Goal: Information Seeking & Learning: Learn about a topic

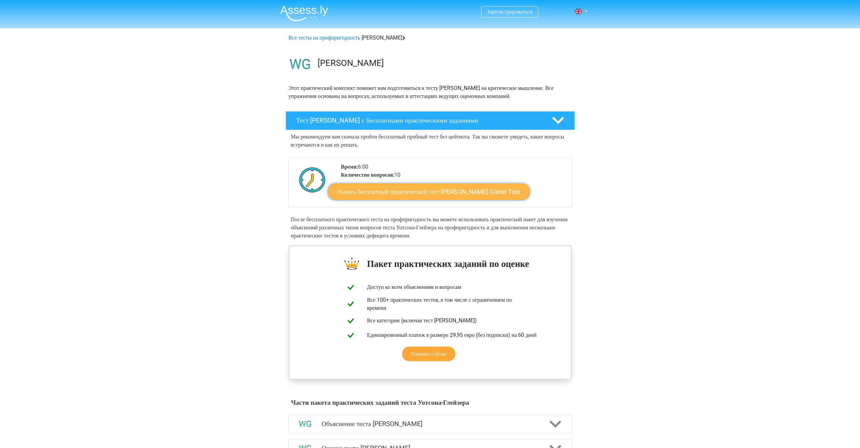
click at [438, 195] on font "Начать бесплатный практический тест Watson Glaser Test" at bounding box center [429, 191] width 183 height 7
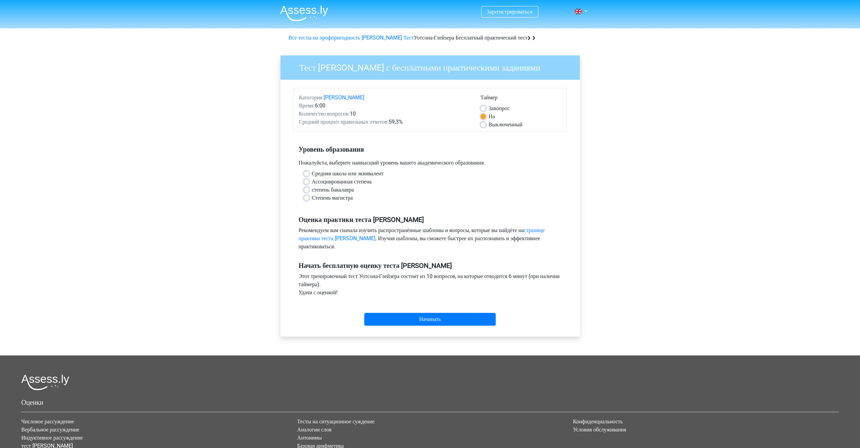
click at [662, 182] on div "Зарегистрироваться [GEOGRAPHIC_DATA] Английский" at bounding box center [430, 267] width 860 height 534
click at [497, 128] on font "Выключенный" at bounding box center [506, 124] width 34 height 6
click at [486, 127] on input "Выключенный" at bounding box center [483, 124] width 5 height 7
radio input "true"
click at [325, 201] on font "Степень магистра" at bounding box center [332, 198] width 41 height 6
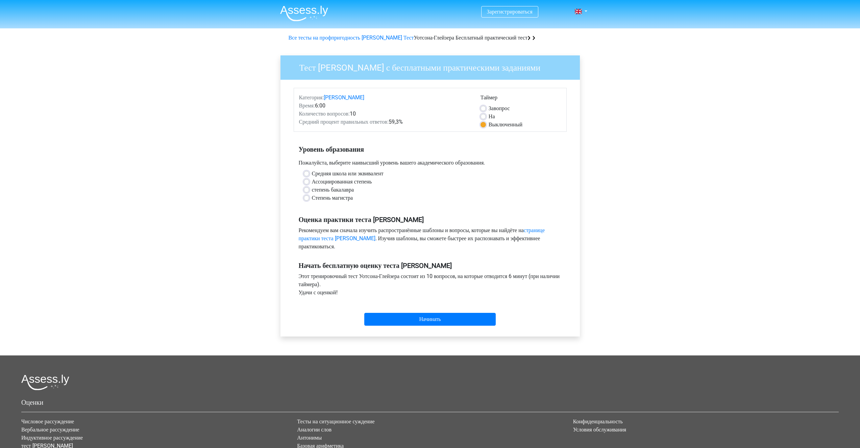
click at [309, 201] on input "Степень магистра" at bounding box center [306, 197] width 5 height 7
radio input "true"
drag, startPoint x: 356, startPoint y: 237, endPoint x: 552, endPoint y: 253, distance: 197.1
click at [552, 253] on div "Рекомендуем вам сначала изучить распространённые шаблоны и вопросы, которые вы …" at bounding box center [430, 239] width 273 height 27
drag, startPoint x: 347, startPoint y: 283, endPoint x: 549, endPoint y: 299, distance: 202.8
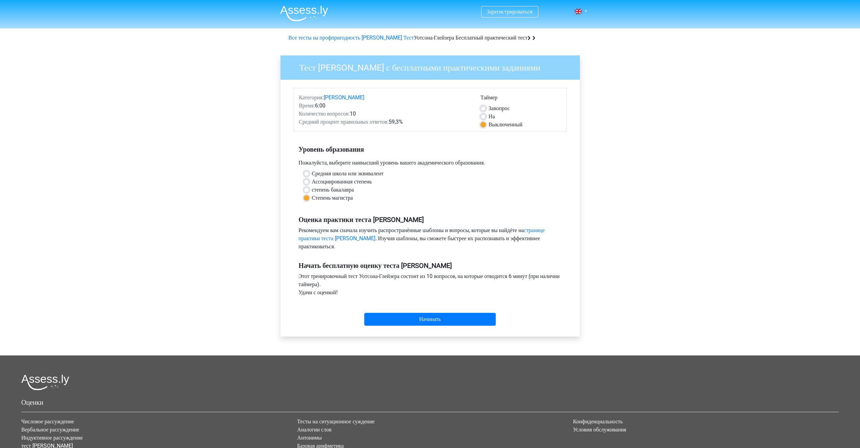
click at [549, 299] on div "Этот тренировочный тест Уотсона-Глейзера состоит из 10 вопросов, на которые отв…" at bounding box center [430, 285] width 273 height 27
click at [378, 326] on input "Начинать" at bounding box center [429, 319] width 131 height 13
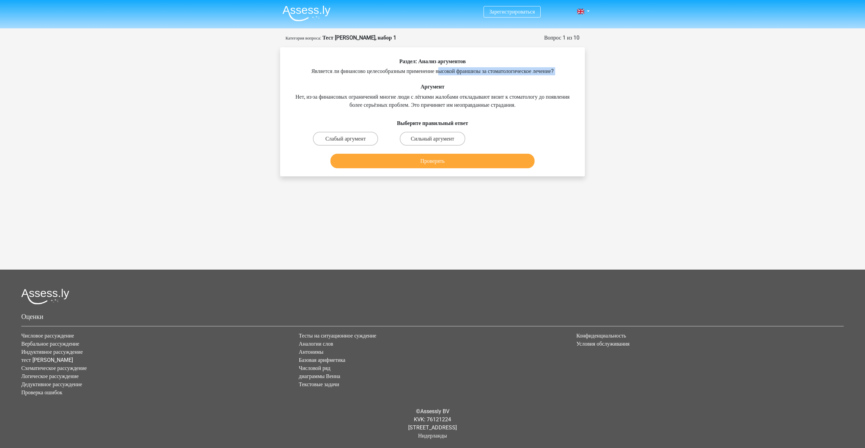
drag, startPoint x: 439, startPoint y: 73, endPoint x: 639, endPoint y: 81, distance: 199.6
click at [639, 81] on div "Зарегистрироваться Нидерланды Английский" at bounding box center [432, 185] width 865 height 371
click at [406, 139] on label "Сильный аргумент" at bounding box center [432, 139] width 65 height 14
click at [433, 139] on input "Сильный аргумент" at bounding box center [435, 141] width 4 height 4
radio input "true"
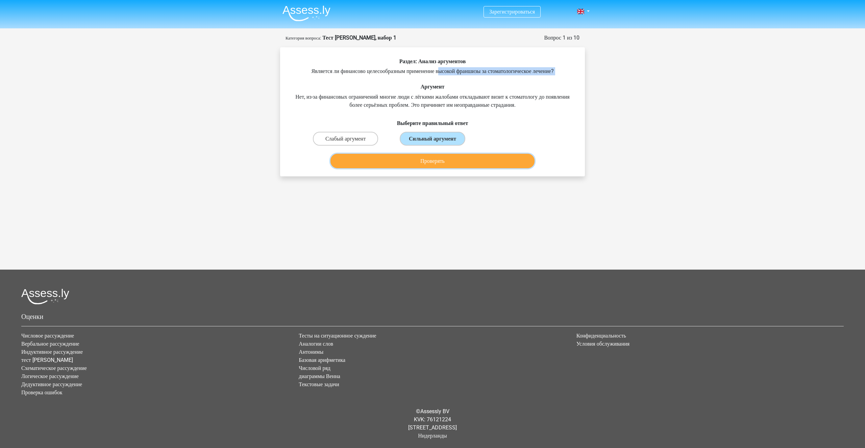
click at [407, 159] on button "Проверять" at bounding box center [433, 161] width 204 height 15
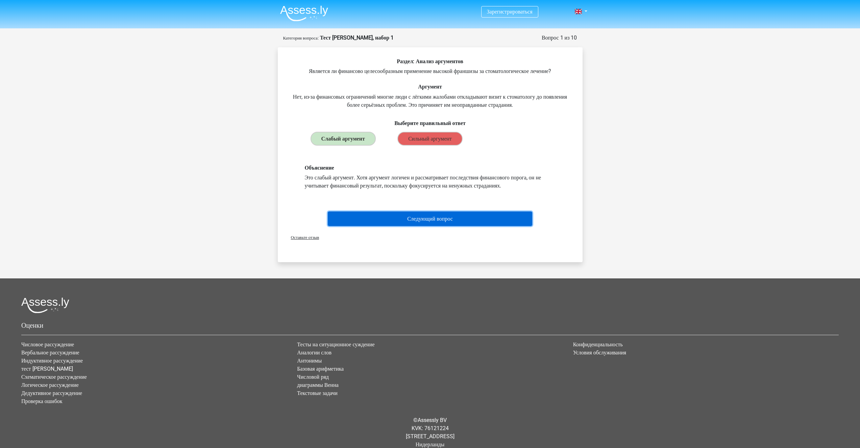
click at [443, 223] on button "Следующий вопрос" at bounding box center [430, 219] width 204 height 15
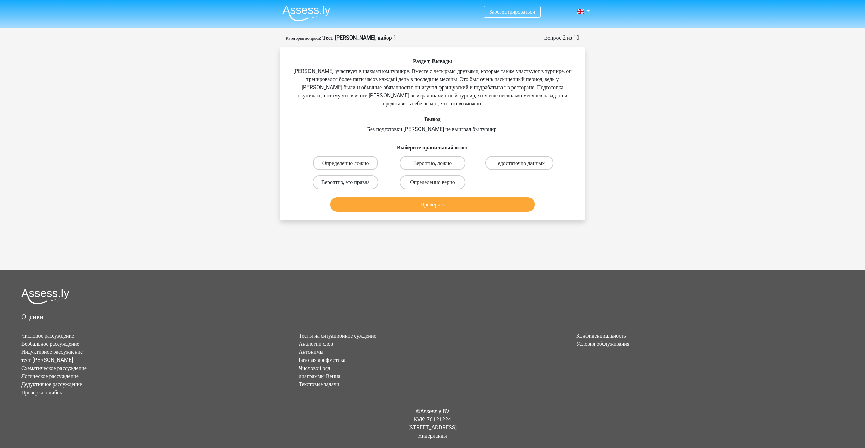
click at [357, 183] on font "Вероятно, это правда" at bounding box center [345, 182] width 48 height 6
click at [350, 183] on input "Вероятно, это правда" at bounding box center [348, 184] width 4 height 4
radio input "true"
click at [377, 207] on button "Проверять" at bounding box center [433, 204] width 204 height 15
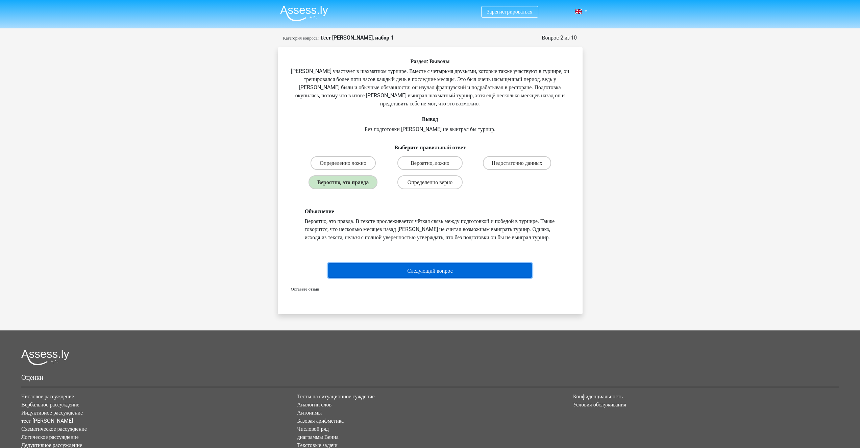
click at [424, 274] on button "Следующий вопрос" at bounding box center [430, 270] width 204 height 15
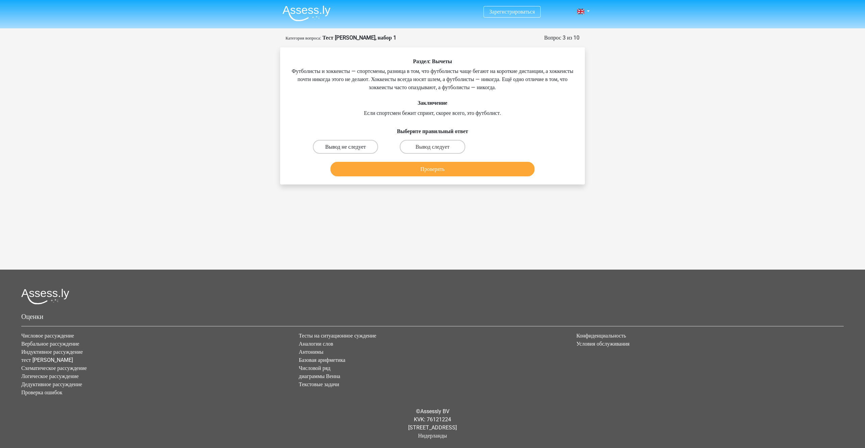
click at [343, 147] on font "Вывод не следует" at bounding box center [345, 147] width 41 height 6
click at [346, 147] on input "Вывод не следует" at bounding box center [348, 149] width 4 height 4
radio input "true"
click at [350, 167] on button "Проверять" at bounding box center [433, 169] width 204 height 15
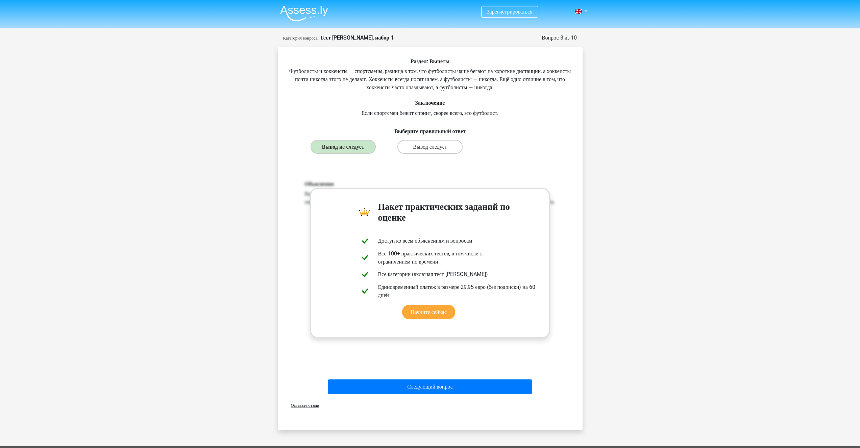
click at [595, 205] on div "Зарегистрироваться Нидерланды Английский" at bounding box center [430, 312] width 860 height 625
click at [508, 177] on div "Объяснение Вывод не следует. Ничего не сказано о количестве футболистов или хок…" at bounding box center [430, 270] width 283 height 210
click at [445, 388] on font "Следующий вопрос" at bounding box center [430, 387] width 46 height 6
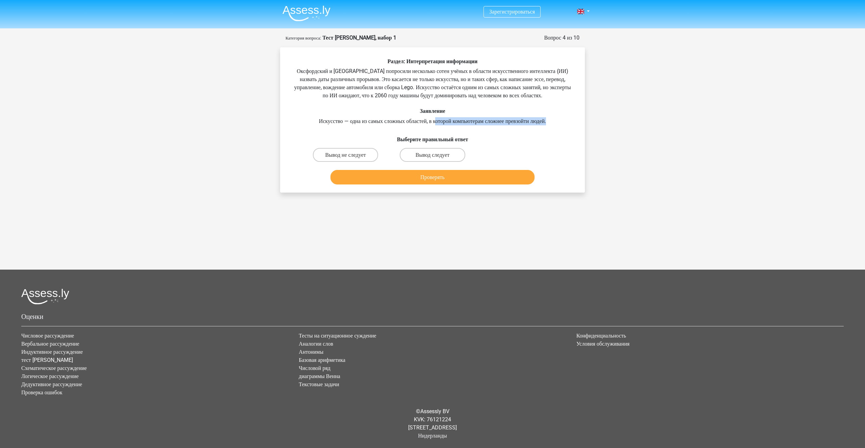
drag, startPoint x: 565, startPoint y: 130, endPoint x: 435, endPoint y: 128, distance: 129.8
click at [435, 128] on div "Раздел: Интерпретация информации Оксфордский и Йельский университеты попросили …" at bounding box center [432, 122] width 299 height 129
click at [346, 159] on input "Вывод не следует" at bounding box center [348, 157] width 4 height 4
radio input "true"
click at [361, 185] on button "Проверять" at bounding box center [433, 177] width 204 height 15
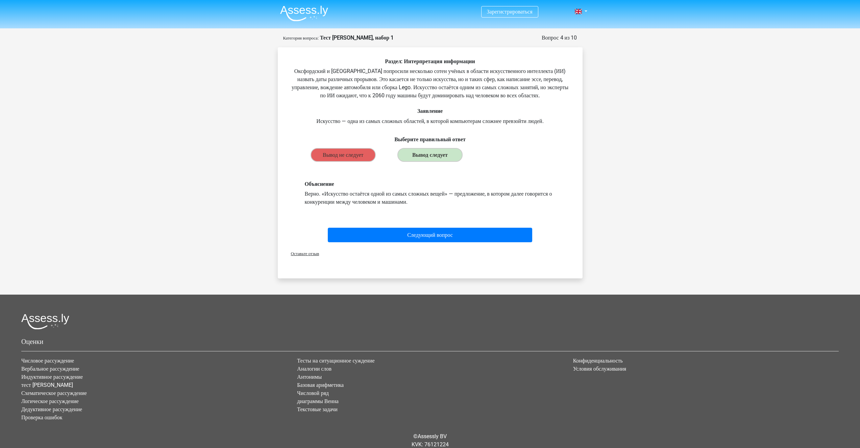
click at [369, 255] on div "Оставьте отзыв" at bounding box center [430, 253] width 299 height 17
click at [370, 242] on button "Следующий вопрос" at bounding box center [430, 235] width 204 height 15
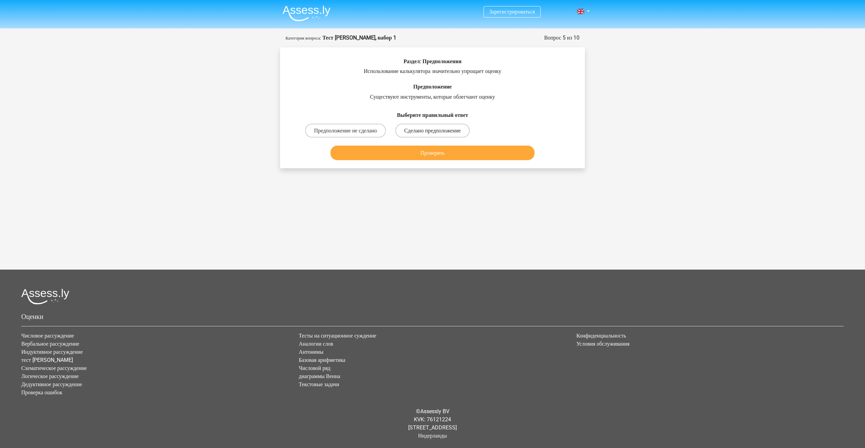
click at [453, 130] on font "Сделано предположение" at bounding box center [432, 130] width 56 height 6
click at [437, 130] on input "Сделано предположение" at bounding box center [435, 132] width 4 height 4
radio input "true"
click at [440, 160] on button "Проверять" at bounding box center [433, 153] width 204 height 15
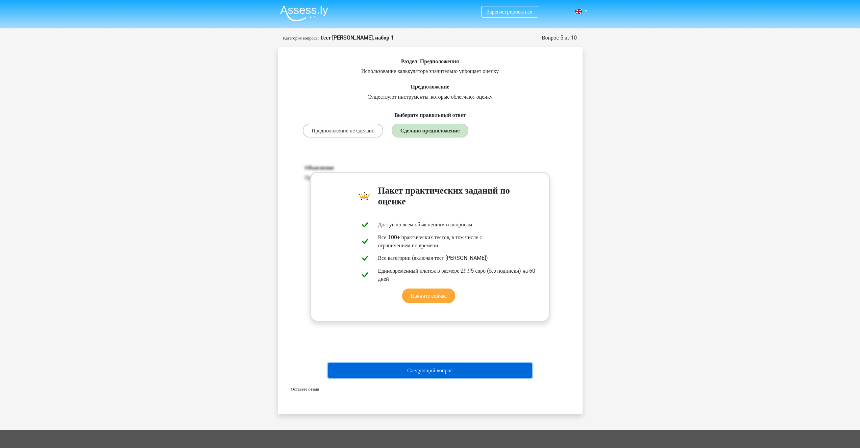
click at [449, 374] on font "Следующий вопрос" at bounding box center [430, 370] width 46 height 6
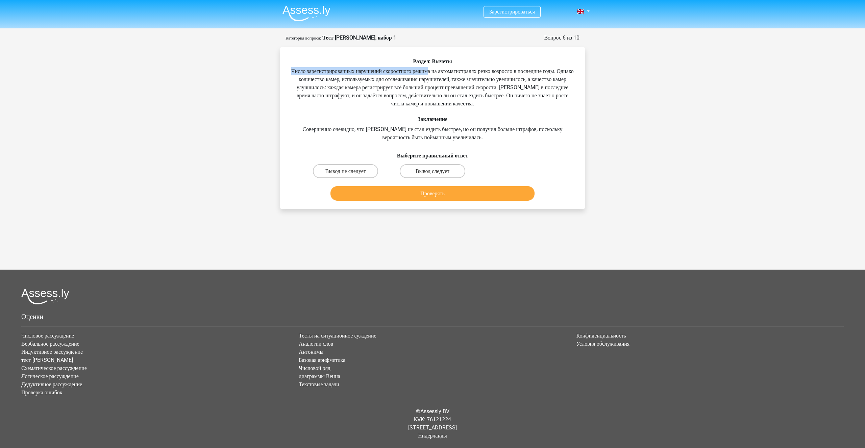
drag, startPoint x: 290, startPoint y: 72, endPoint x: 442, endPoint y: 73, distance: 151.8
click at [442, 73] on div "Раздел: Вычеты Число зарегистрированных нарушений скоростного режима на автомаг…" at bounding box center [432, 130] width 299 height 145
click at [318, 77] on font "Число зарегистрированных нарушений скоростного режима на автомагистралях резко …" at bounding box center [432, 87] width 282 height 39
drag, startPoint x: 318, startPoint y: 80, endPoint x: 285, endPoint y: 70, distance: 34.7
click at [285, 70] on div "Раздел: Вычеты Число зарегистрированных нарушений скоростного режима на автомаг…" at bounding box center [432, 130] width 299 height 145
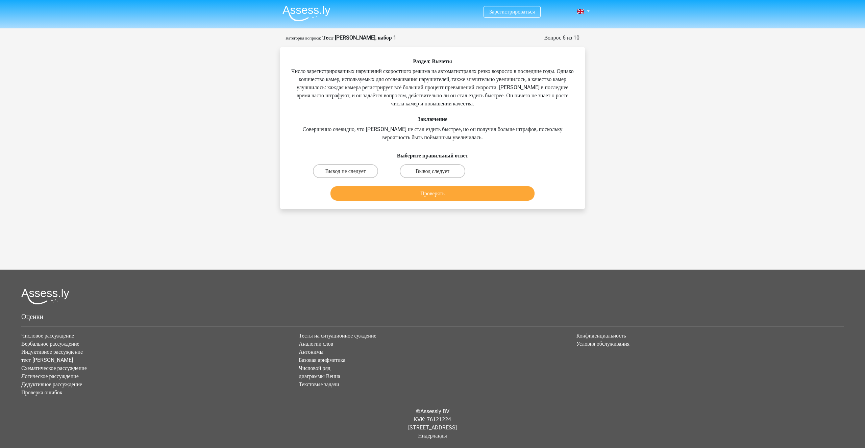
drag, startPoint x: 288, startPoint y: 88, endPoint x: 292, endPoint y: 89, distance: 3.9
click at [292, 89] on div "Раздел: Вычеты Число зарегистрированных нарушений скоростного режима на автомаг…" at bounding box center [432, 130] width 299 height 145
drag, startPoint x: 319, startPoint y: 79, endPoint x: 390, endPoint y: 81, distance: 70.3
click at [390, 81] on font "Число зарегистрированных нарушений скоростного режима на автомагистралях резко …" at bounding box center [432, 87] width 282 height 39
drag, startPoint x: 416, startPoint y: 130, endPoint x: 557, endPoint y: 135, distance: 141.3
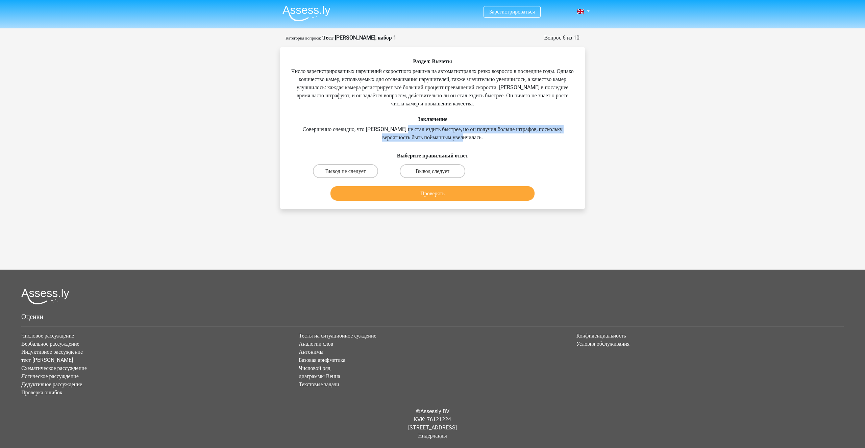
click at [557, 135] on div "Раздел: Вычеты Число зарегистрированных нарушений скоростного режима на автомаг…" at bounding box center [432, 130] width 299 height 145
click at [416, 170] on font "Вывод следует" at bounding box center [433, 171] width 34 height 6
click at [433, 171] on input "Вывод следует" at bounding box center [435, 173] width 4 height 4
radio input "true"
click at [408, 191] on button "Проверять" at bounding box center [433, 193] width 204 height 15
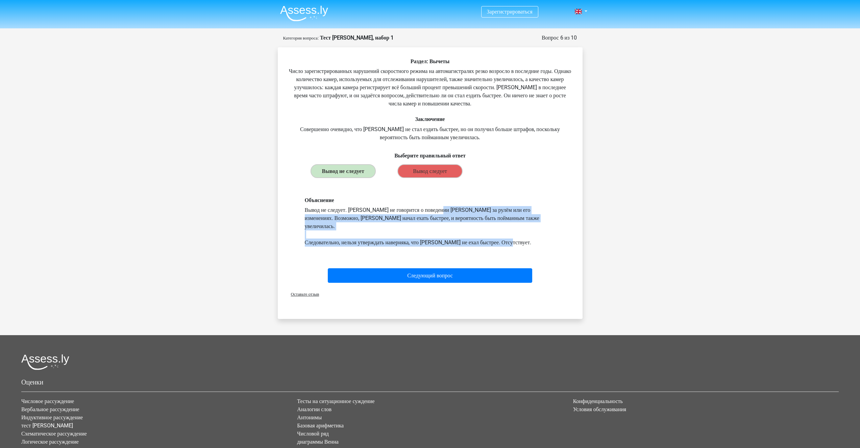
drag, startPoint x: 352, startPoint y: 209, endPoint x: 535, endPoint y: 236, distance: 185.2
click at [535, 236] on div "Объяснение Вывод не следует. Ничего не говорится о поведении Питера за рулём ил…" at bounding box center [430, 222] width 261 height 50
click at [472, 269] on button "Следующий вопрос" at bounding box center [430, 275] width 204 height 15
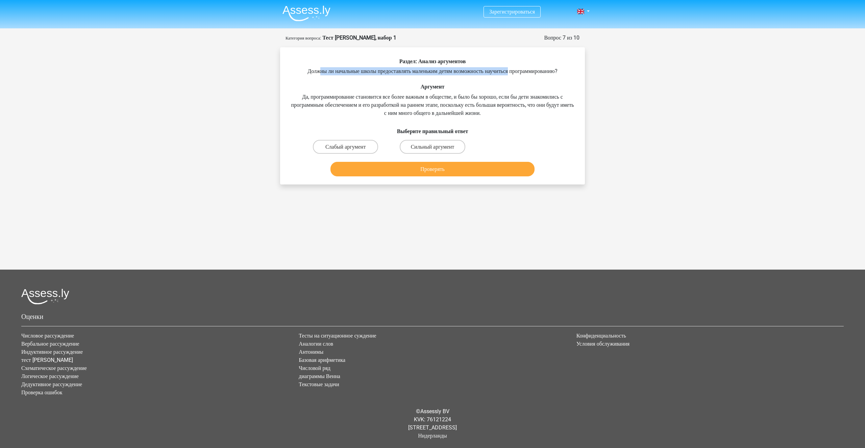
drag, startPoint x: 333, startPoint y: 74, endPoint x: 571, endPoint y: 69, distance: 237.7
click at [571, 69] on div "Раздел: Анализ аргументов Должны ли начальные школы предоставлять маленьким дет…" at bounding box center [432, 118] width 299 height 121
drag, startPoint x: 467, startPoint y: 82, endPoint x: 318, endPoint y: 71, distance: 149.1
click at [318, 71] on div "Раздел: Анализ аргументов Должны ли начальные школы предоставлять маленьким дет…" at bounding box center [432, 118] width 299 height 121
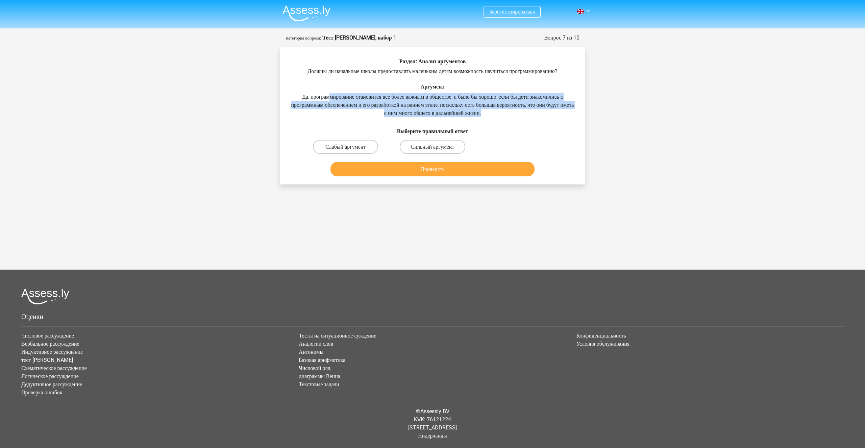
drag, startPoint x: 337, startPoint y: 101, endPoint x: 540, endPoint y: 122, distance: 203.9
click at [540, 122] on div "Раздел: Анализ аргументов Должны ли начальные школы предоставлять маленьким дет…" at bounding box center [432, 118] width 299 height 121
drag, startPoint x: 540, startPoint y: 122, endPoint x: 316, endPoint y: 112, distance: 224.3
click at [316, 112] on div "Раздел: Анализ аргументов Должны ли начальные школы предоставлять маленьким дет…" at bounding box center [432, 118] width 299 height 121
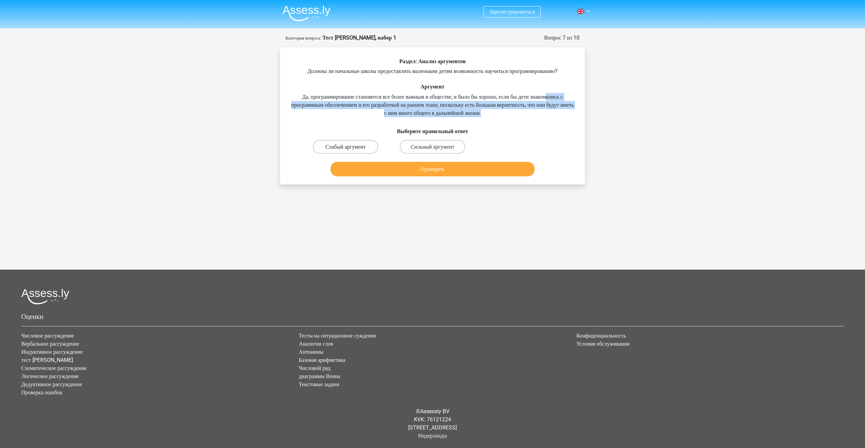
click at [332, 150] on font "Слабый аргумент" at bounding box center [345, 147] width 40 height 6
click at [346, 151] on input "Слабый аргумент" at bounding box center [348, 149] width 4 height 4
radio input "true"
click at [407, 176] on button "Проверять" at bounding box center [433, 169] width 204 height 15
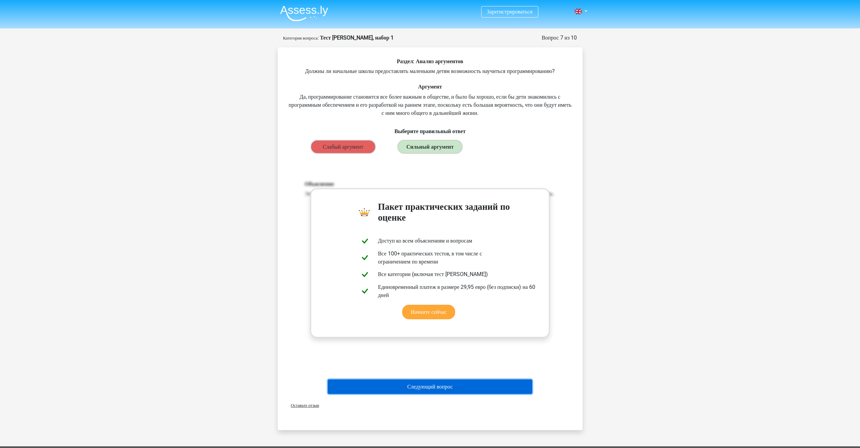
click at [435, 394] on button "Следующий вопрос" at bounding box center [430, 387] width 204 height 15
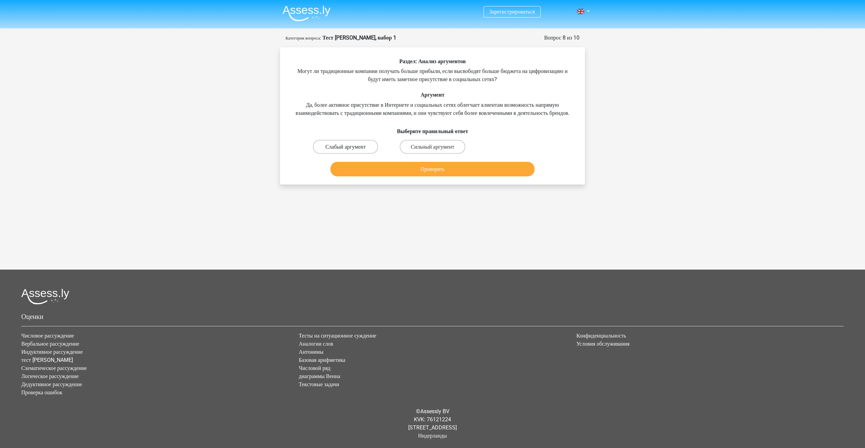
click at [343, 150] on font "Слабый аргумент" at bounding box center [345, 147] width 40 height 6
click at [346, 151] on input "Слабый аргумент" at bounding box center [348, 149] width 4 height 4
radio input "true"
click at [365, 175] on button "Проверять" at bounding box center [433, 169] width 204 height 15
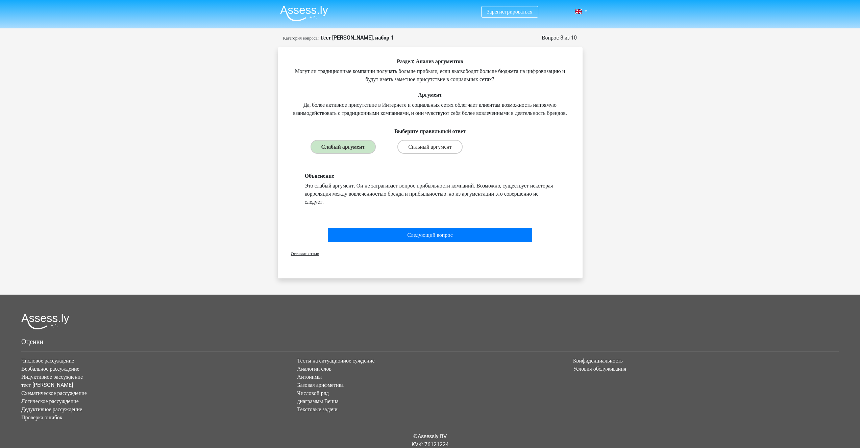
drag, startPoint x: 349, startPoint y: 195, endPoint x: 550, endPoint y: 198, distance: 200.8
click at [550, 198] on div "Объяснение Это слабый аргумент. Он не затрагивает вопрос прибыльности компаний.…" at bounding box center [430, 189] width 261 height 33
click at [444, 238] on font "Следующий вопрос" at bounding box center [430, 235] width 46 height 6
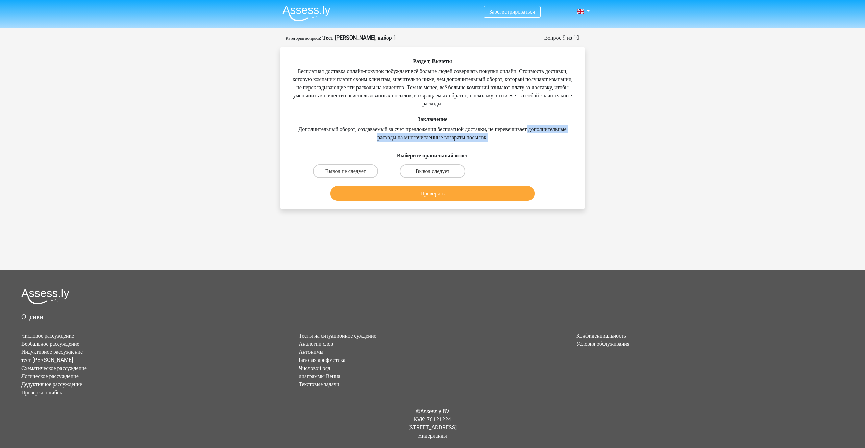
drag, startPoint x: 570, startPoint y: 132, endPoint x: 520, endPoint y: 138, distance: 50.1
click at [520, 138] on div "Раздел: Вычеты Бесплатная доставка онлайн-покупок побуждает всё больше людей со…" at bounding box center [432, 130] width 299 height 145
click at [449, 168] on label "Вывод следует" at bounding box center [432, 171] width 65 height 14
click at [437, 171] on input "Вывод следует" at bounding box center [435, 173] width 4 height 4
radio input "true"
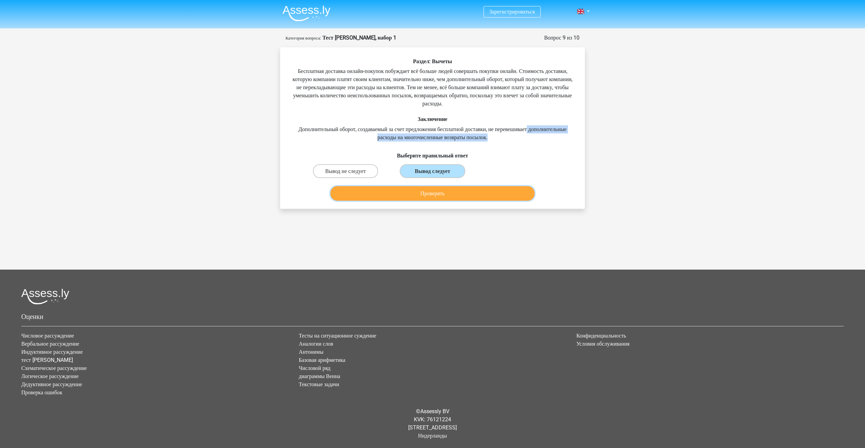
click at [432, 196] on font "Проверять" at bounding box center [432, 193] width 24 height 6
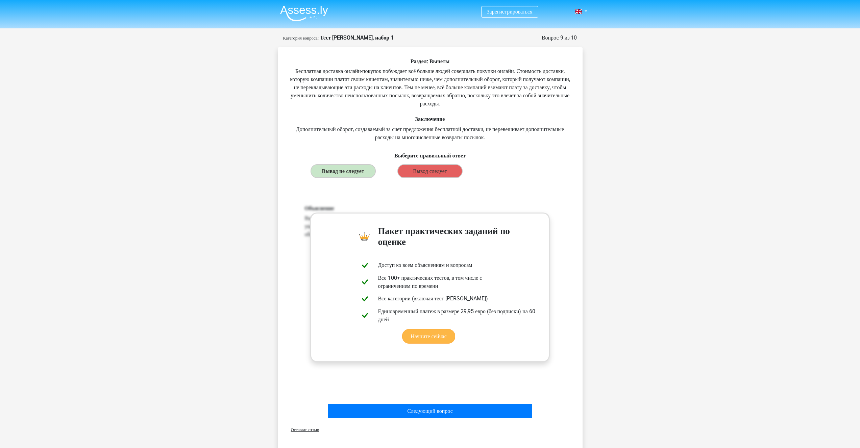
drag, startPoint x: 569, startPoint y: 213, endPoint x: 523, endPoint y: 229, distance: 48.5
click at [565, 215] on div "Объяснение Вывод не следует. Просто утверждается, что многие компании взимают п…" at bounding box center [430, 294] width 283 height 210
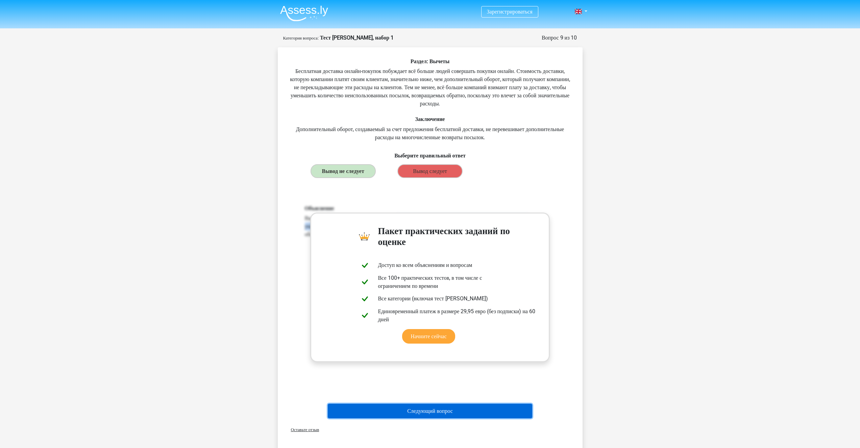
click at [419, 407] on button "Следующий вопрос" at bounding box center [430, 411] width 204 height 15
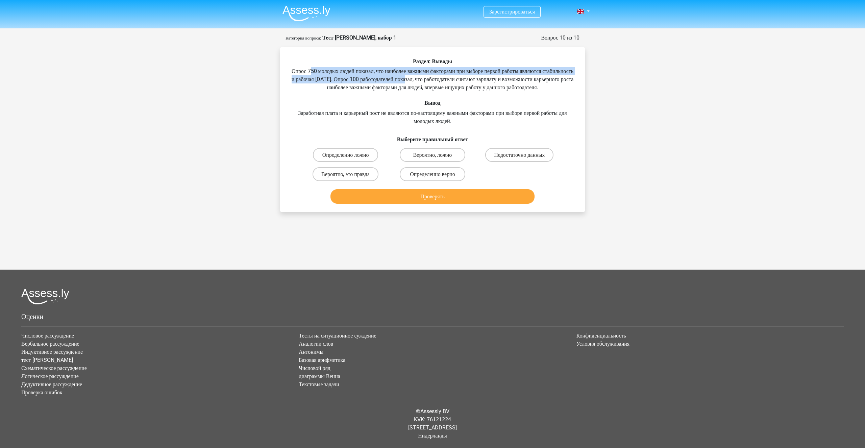
drag, startPoint x: 312, startPoint y: 69, endPoint x: 461, endPoint y: 80, distance: 149.8
click at [461, 80] on font "Опрос 750 молодых людей показал, что наиболее важными факторами при выборе перв…" at bounding box center [433, 79] width 282 height 23
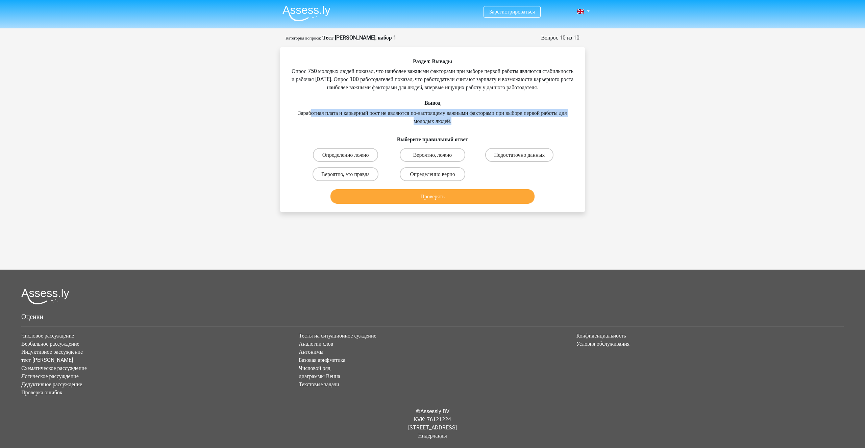
drag, startPoint x: 310, startPoint y: 122, endPoint x: 571, endPoint y: 129, distance: 260.3
click at [571, 129] on div "Раздел: Выводы Опрос 750 молодых людей показал, что наиболее важными факторами …" at bounding box center [432, 132] width 299 height 148
drag, startPoint x: 324, startPoint y: 71, endPoint x: 384, endPoint y: 73, distance: 59.8
click at [384, 73] on font "Опрос 750 молодых людей показал, что наиболее важными факторами при выборе перв…" at bounding box center [433, 79] width 282 height 23
click at [357, 177] on font "Вероятно, это правда" at bounding box center [345, 174] width 48 height 6
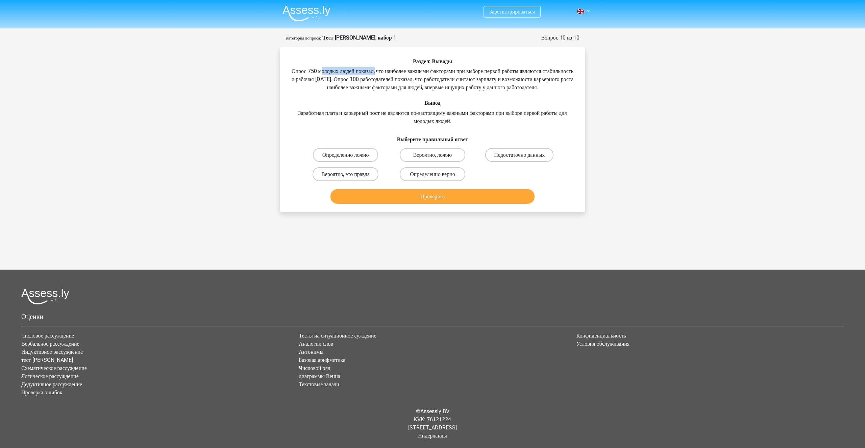
click at [350, 178] on input "Вероятно, это правда" at bounding box center [348, 176] width 4 height 4
radio input "true"
click at [420, 200] on font "Проверять" at bounding box center [432, 196] width 24 height 6
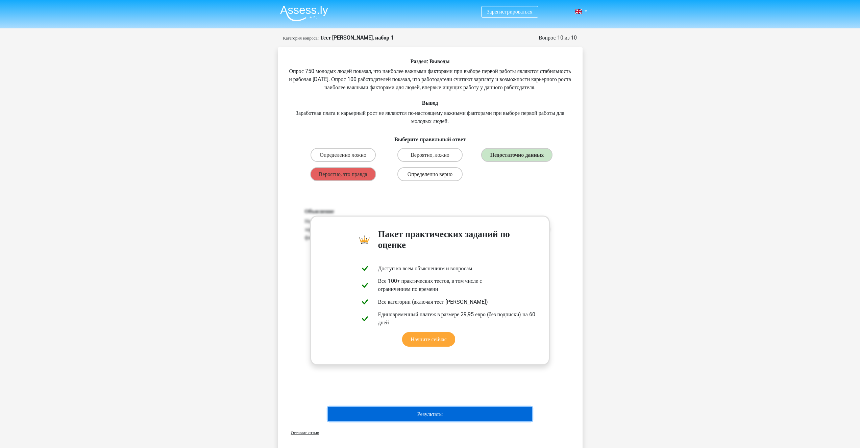
click at [436, 417] on font "Результаты" at bounding box center [430, 414] width 26 height 6
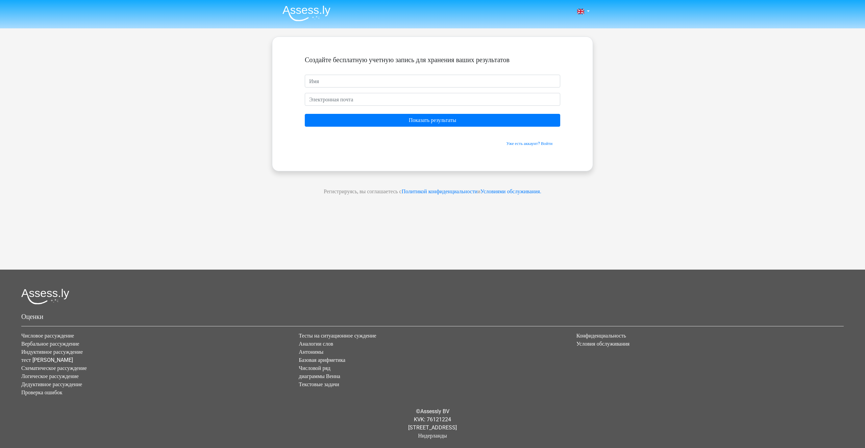
click at [392, 128] on form "Создайте бесплатную учетную запись для хранения ваших результатов Показать резу…" at bounding box center [433, 101] width 256 height 91
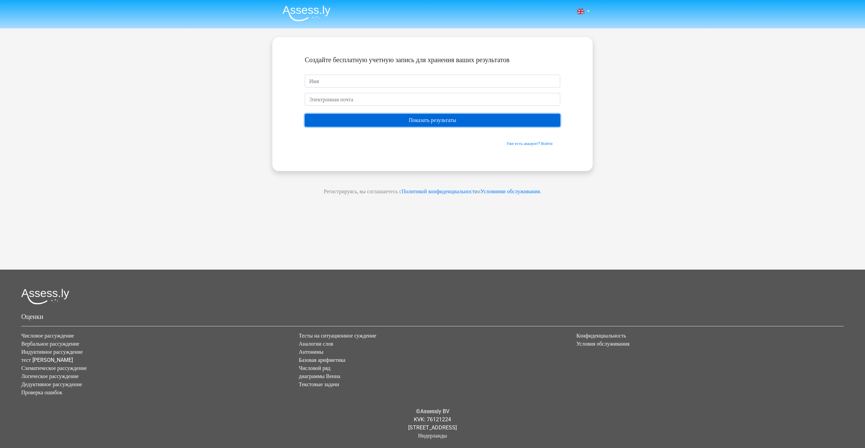
click at [387, 122] on input "Показать результаты" at bounding box center [433, 120] width 256 height 13
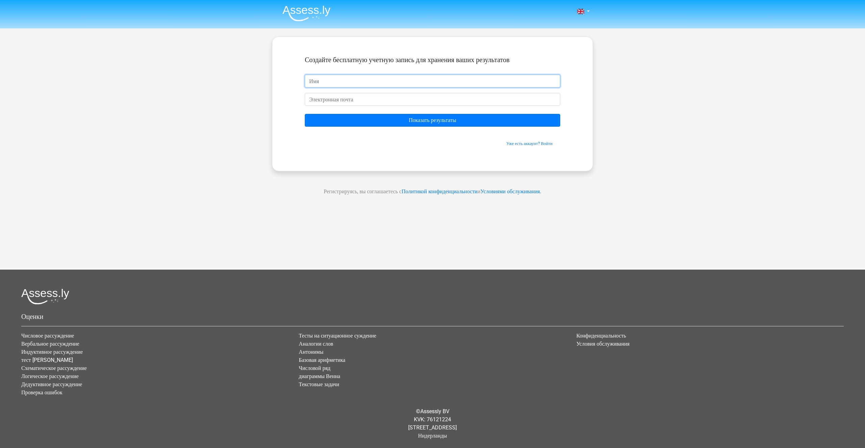
click at [314, 81] on input "text" at bounding box center [433, 81] width 256 height 13
type input "Ш"
type input "ilya"
click at [322, 101] on input "email" at bounding box center [433, 99] width 256 height 13
click at [313, 99] on input "email" at bounding box center [433, 99] width 256 height 13
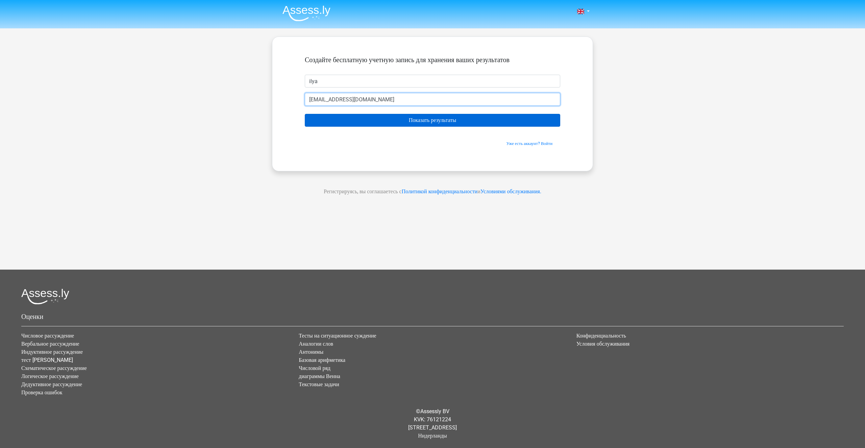
type input "[EMAIL_ADDRESS][DOMAIN_NAME]"
click at [459, 118] on input "Показать результаты" at bounding box center [433, 120] width 256 height 13
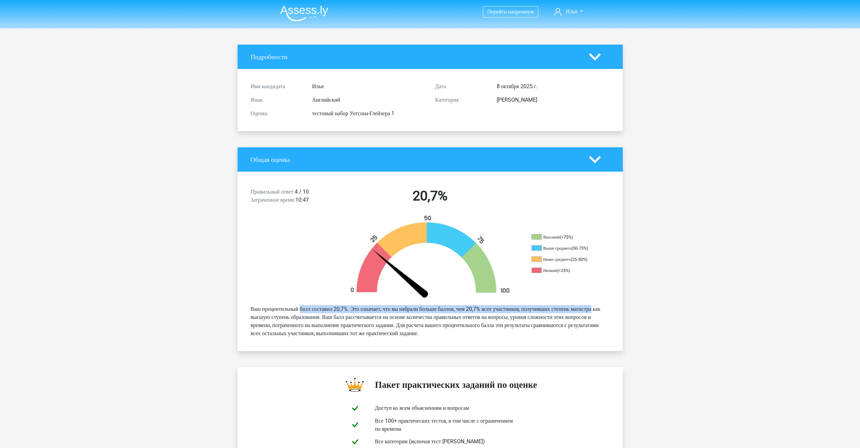
drag, startPoint x: 278, startPoint y: 309, endPoint x: 601, endPoint y: 307, distance: 322.8
click at [601, 307] on font "Ваш процентильный балл составил 20,7%. Это означает, что вы набрали больше балл…" at bounding box center [426, 321] width 350 height 31
drag, startPoint x: 516, startPoint y: 318, endPoint x: 334, endPoint y: 320, distance: 181.9
click at [334, 320] on font "Ваш процентильный балл составил 20,7%. Это означает, что вы набрали больше балл…" at bounding box center [426, 321] width 350 height 31
drag, startPoint x: 418, startPoint y: 326, endPoint x: 484, endPoint y: 324, distance: 66.0
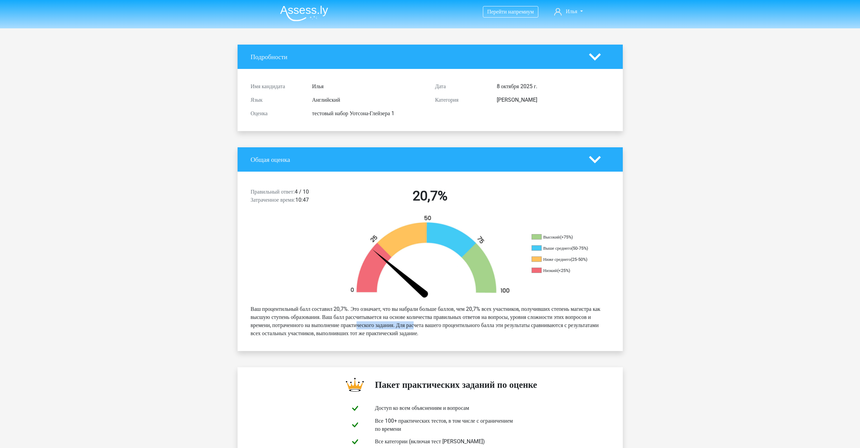
click at [484, 324] on font "Ваш процентильный балл составил 20,7%. Это означает, что вы набрали больше балл…" at bounding box center [426, 321] width 350 height 31
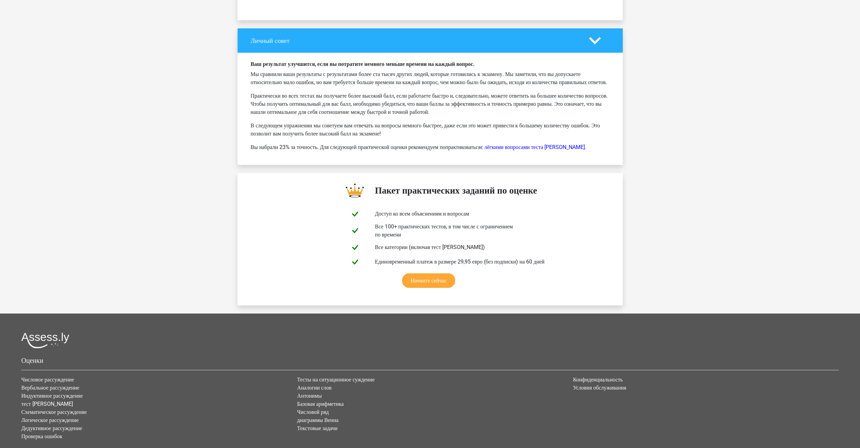
scroll to position [1014, 0]
